Goal: Task Accomplishment & Management: Use online tool/utility

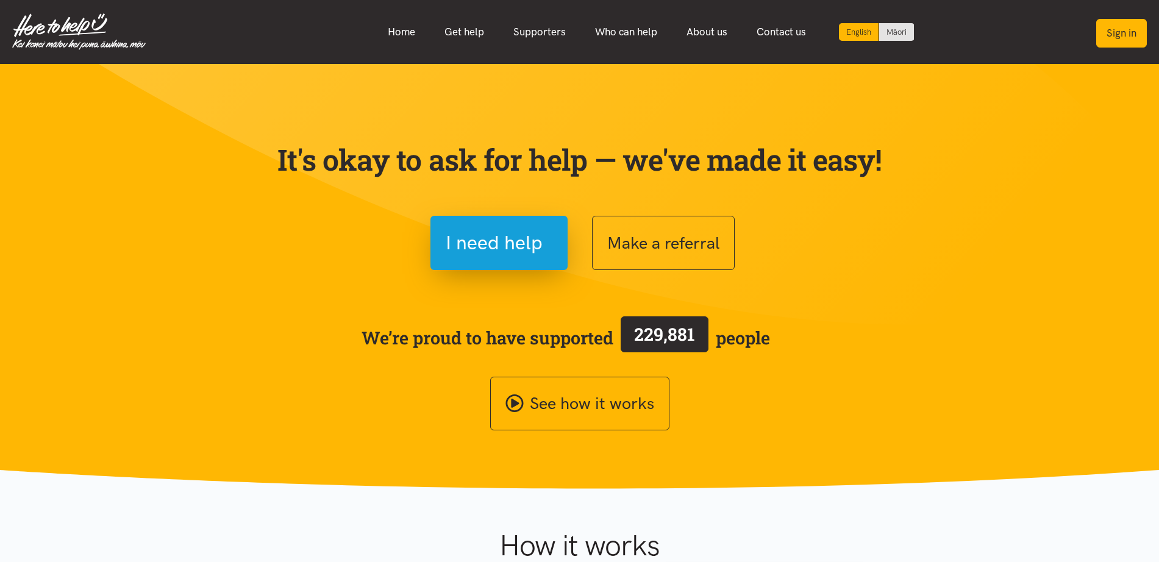
click at [1125, 37] on button "Sign in" at bounding box center [1121, 33] width 51 height 29
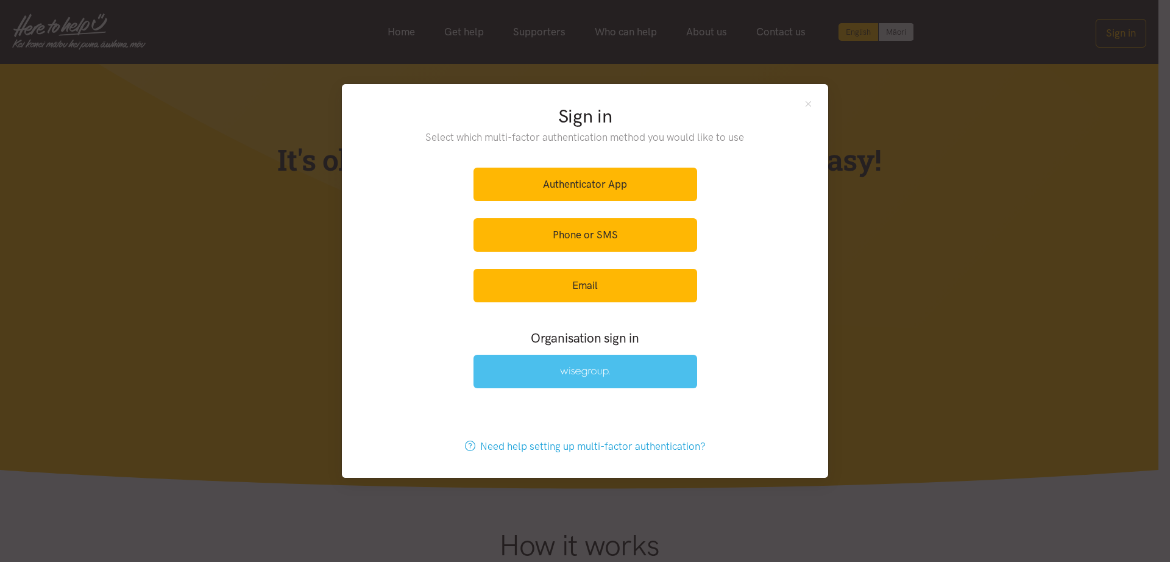
click at [620, 364] on link at bounding box center [586, 372] width 224 height 34
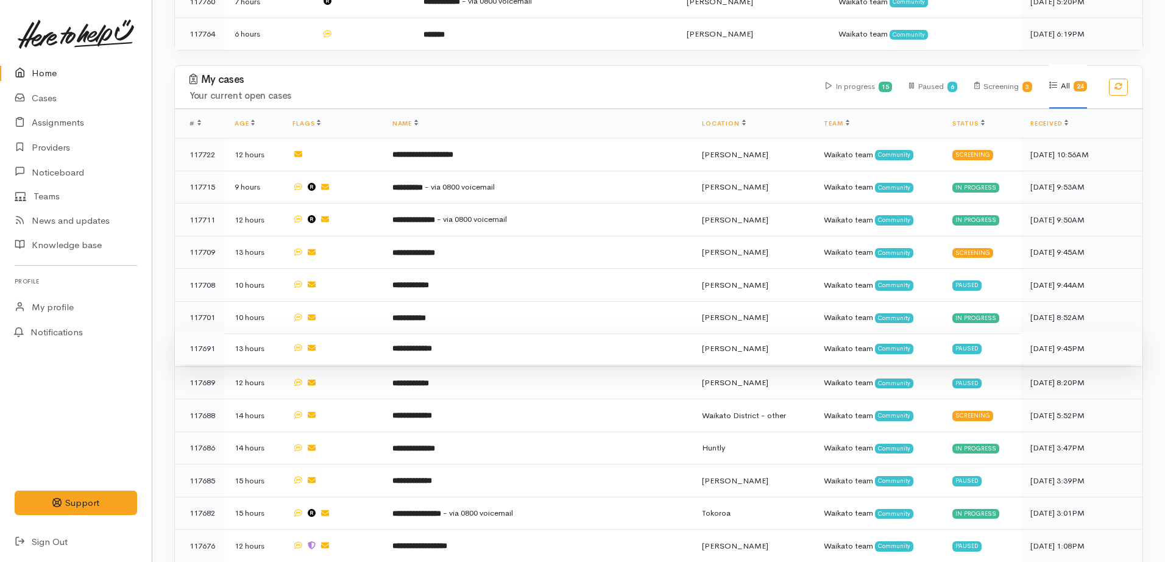
scroll to position [838, 0]
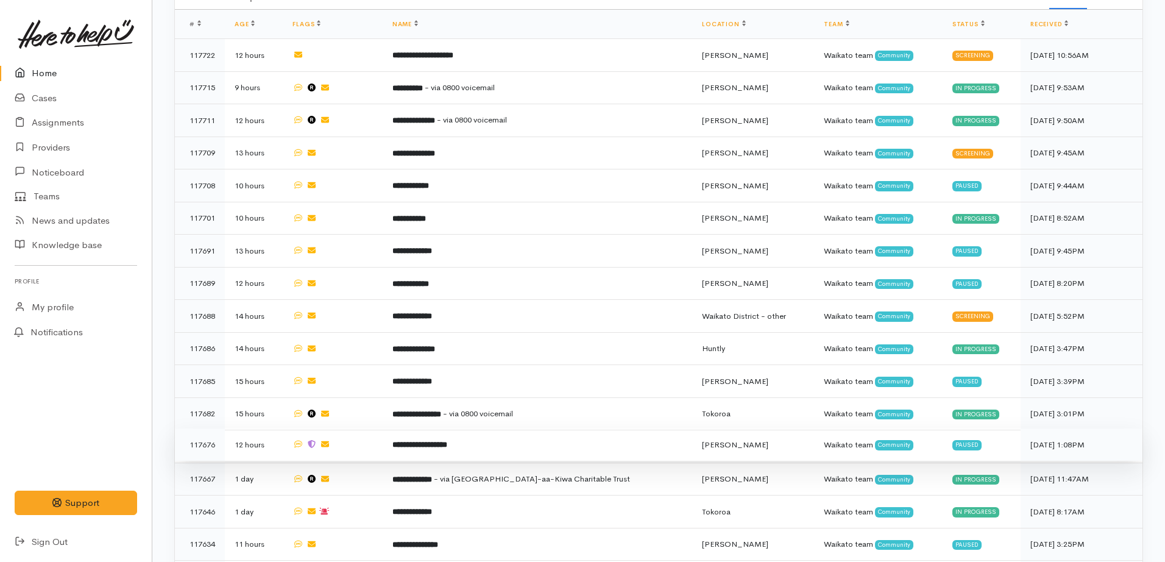
click at [477, 432] on td "**********" at bounding box center [538, 444] width 310 height 33
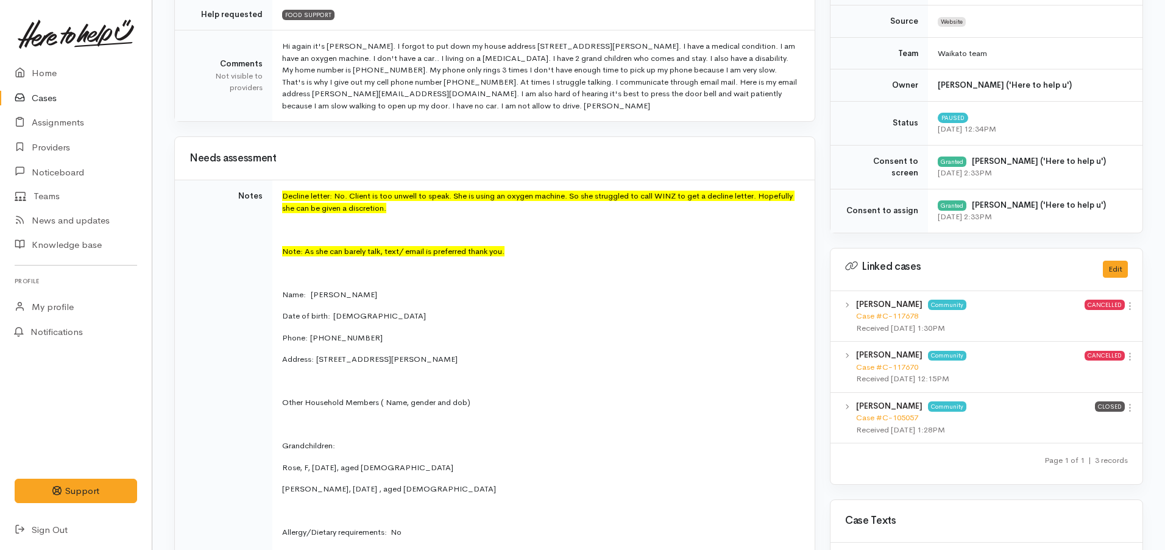
scroll to position [610, 0]
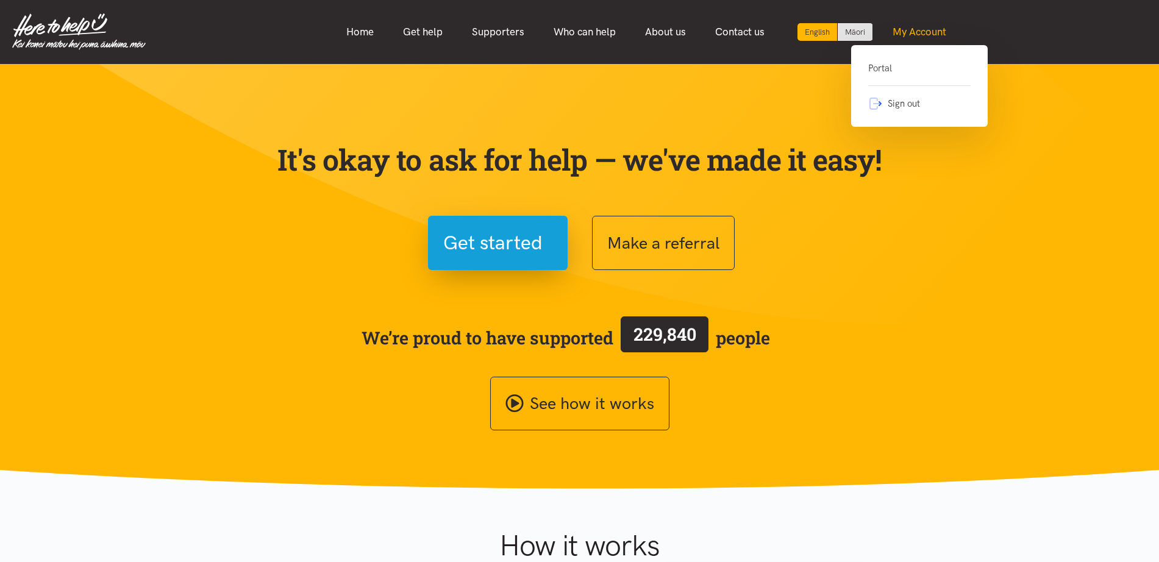
click at [932, 36] on link "My Account" at bounding box center [919, 32] width 83 height 26
click at [912, 39] on link "My Account" at bounding box center [919, 32] width 83 height 26
drag, startPoint x: 883, startPoint y: 69, endPoint x: 877, endPoint y: 76, distance: 9.5
click at [883, 69] on link "Portal" at bounding box center [919, 73] width 102 height 25
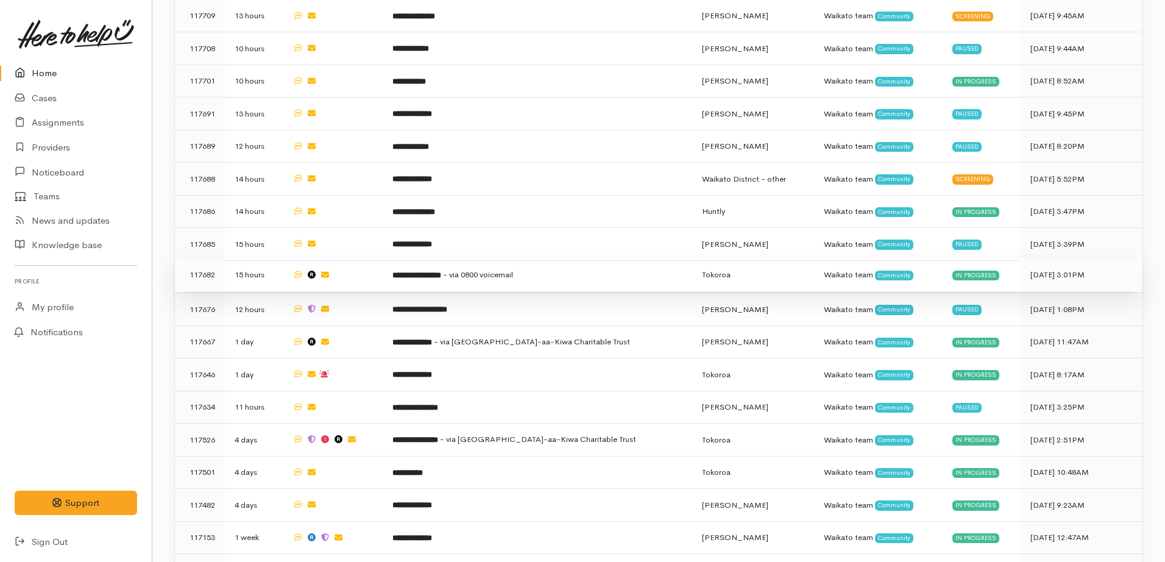
scroll to position [1120, 0]
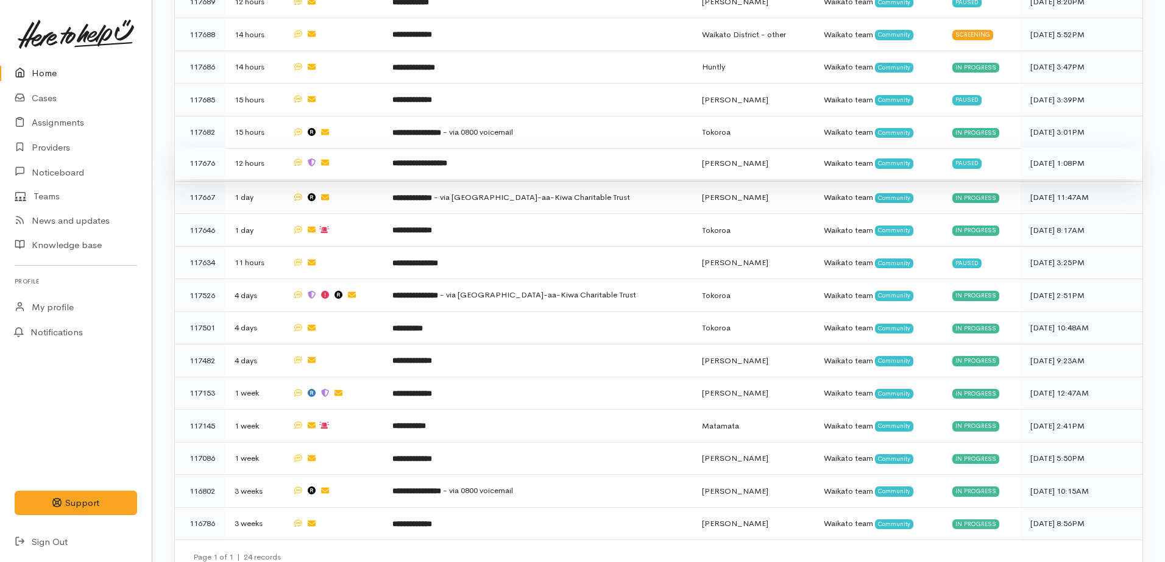
click at [431, 159] on b "**********" at bounding box center [420, 163] width 55 height 8
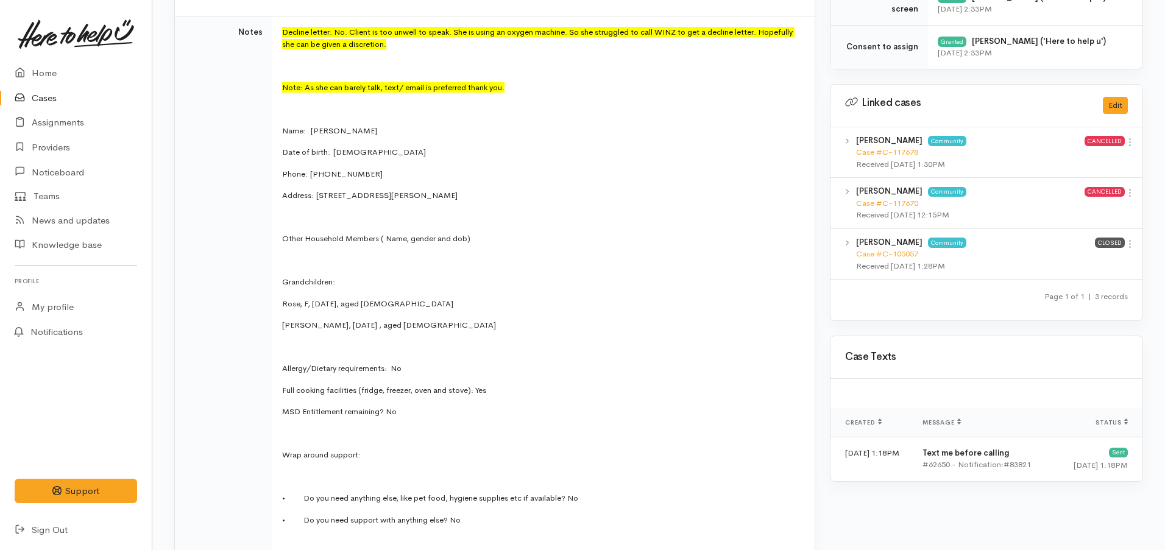
scroll to position [533, 0]
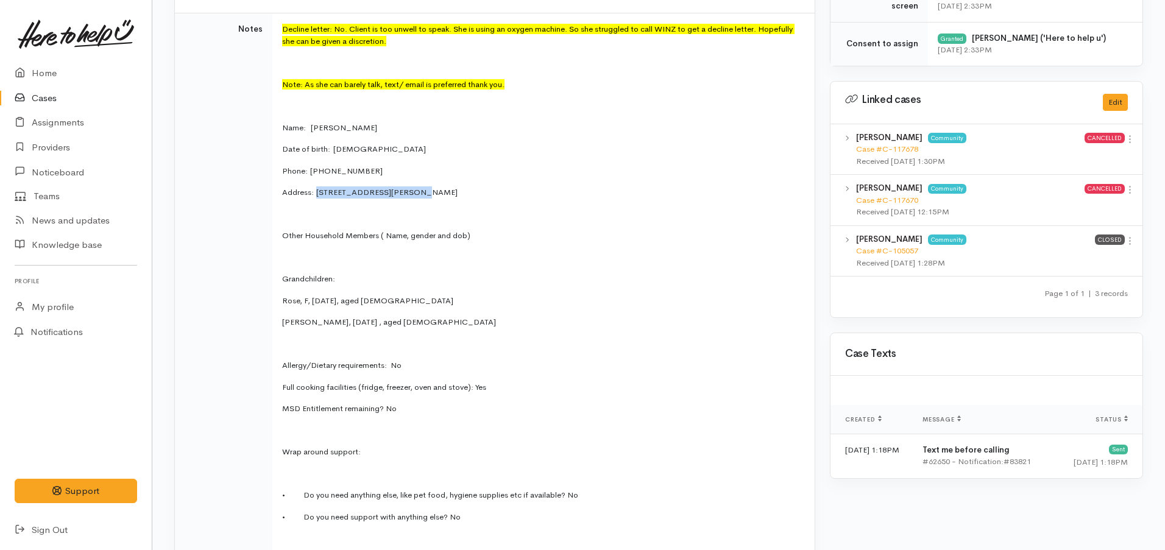
drag, startPoint x: 318, startPoint y: 191, endPoint x: 402, endPoint y: 192, distance: 84.7
click at [402, 192] on p "Address:  [STREET_ADDRESS][PERSON_NAME]" at bounding box center [541, 193] width 518 height 12
copy p "[STREET_ADDRESS][PERSON_NAME],"
